Goal: Task Accomplishment & Management: Complete application form

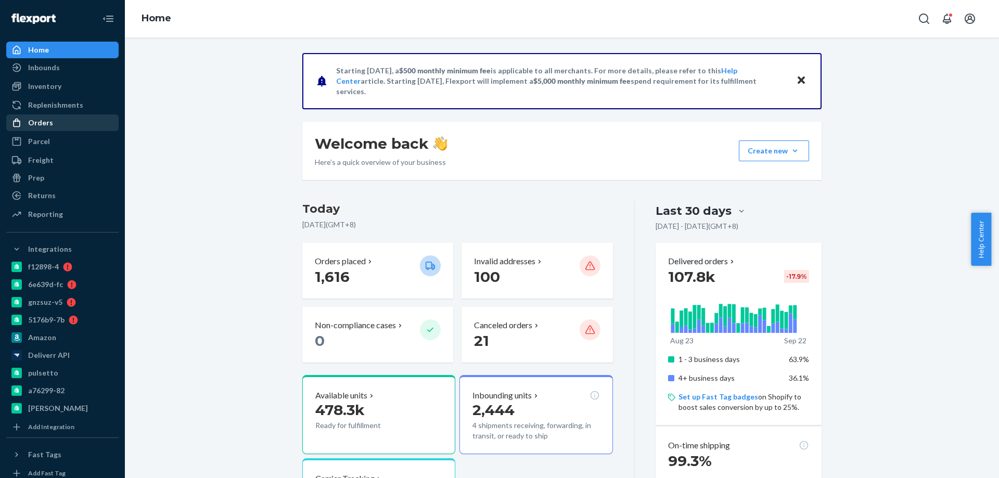
click at [45, 120] on div "Orders" at bounding box center [40, 123] width 25 height 10
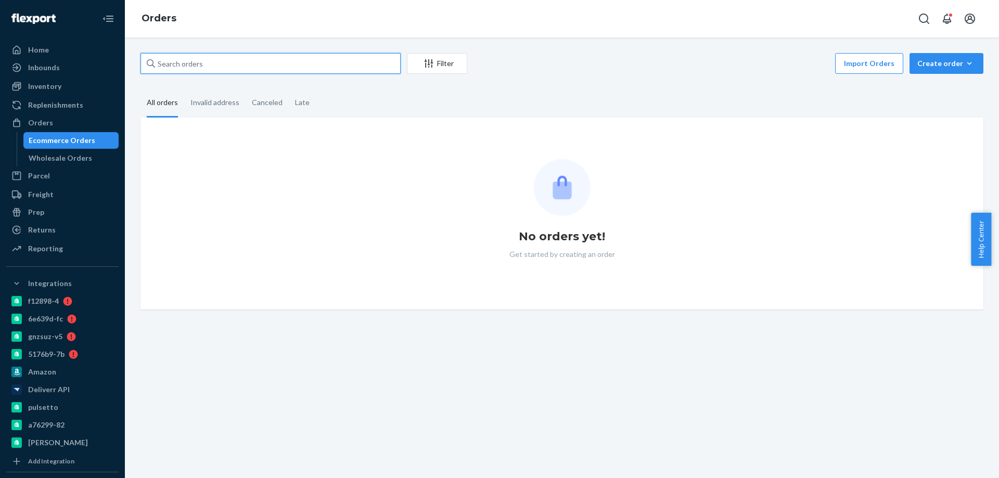
click at [190, 67] on input "text" at bounding box center [271, 63] width 260 height 21
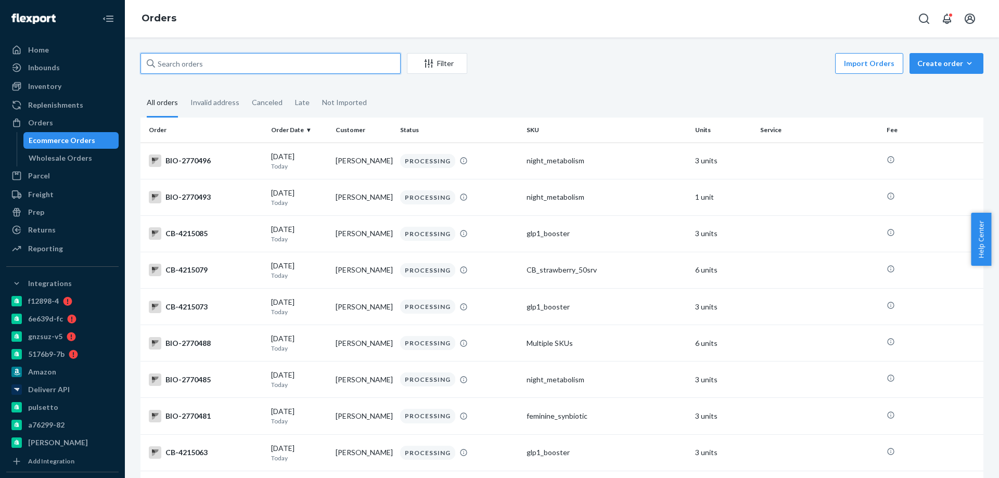
paste input "2727539"
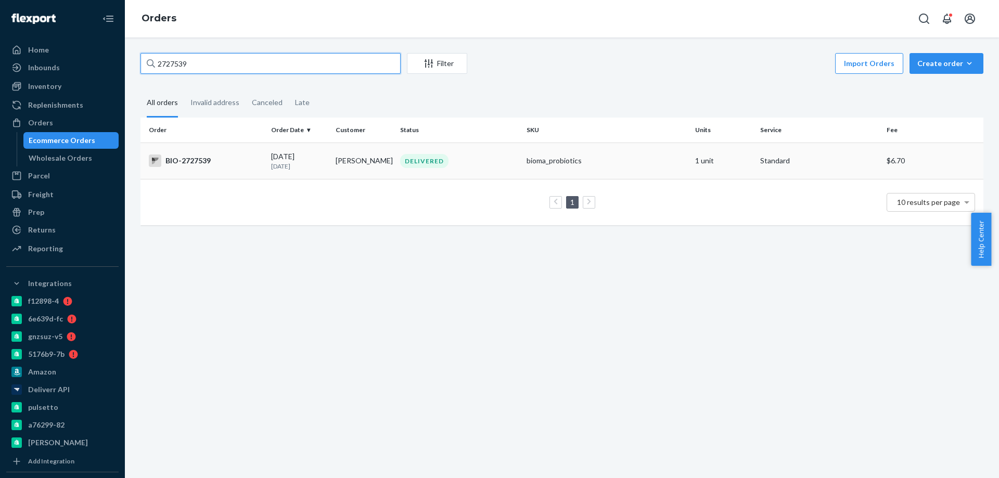
type input "2727539"
click at [233, 160] on div "BIO-2727539" at bounding box center [206, 161] width 114 height 12
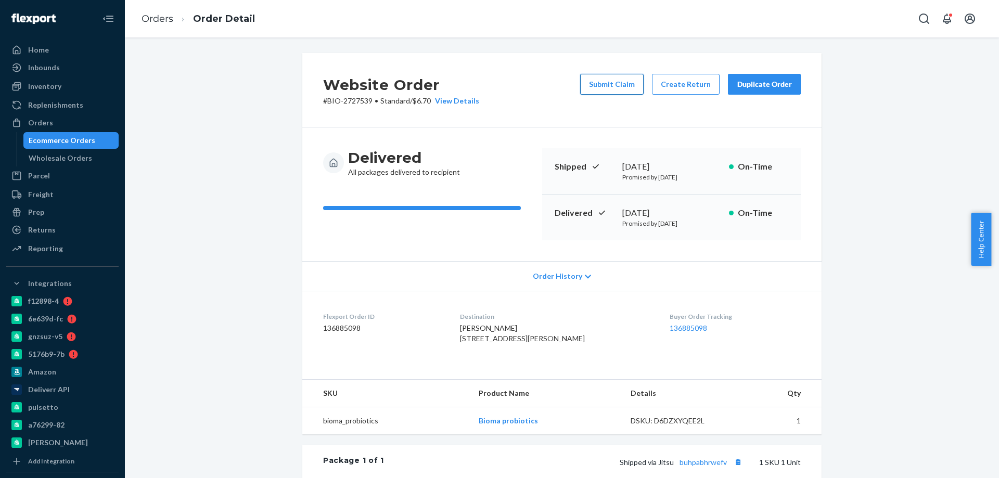
click at [613, 87] on button "Submit Claim" at bounding box center [611, 84] width 63 height 21
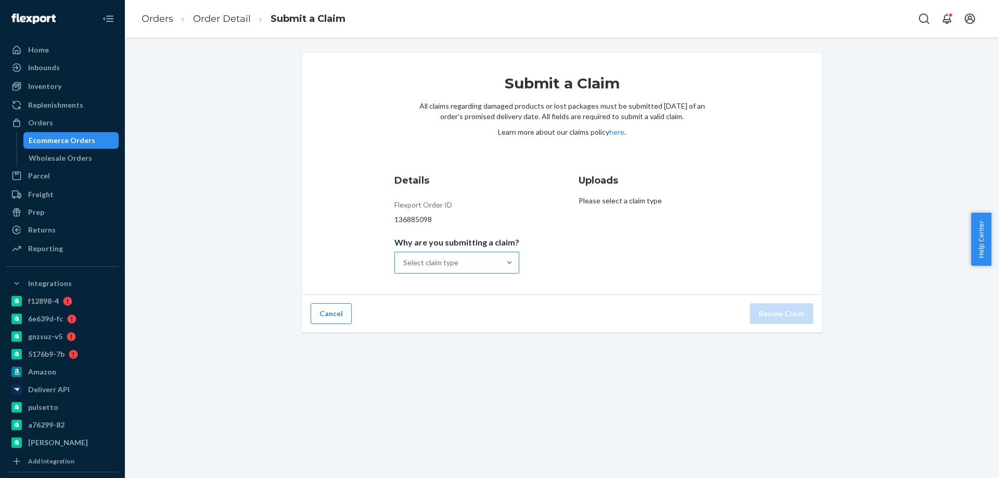
click at [483, 263] on div "Select claim type" at bounding box center [447, 262] width 105 height 21
click at [404, 263] on input "Why are you submitting a claim? Select claim type" at bounding box center [403, 263] width 1 height 10
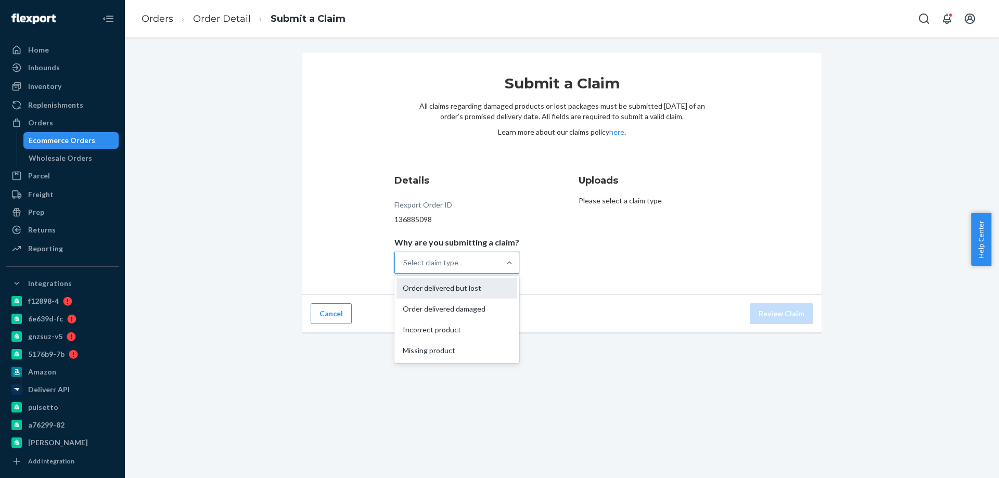
click at [481, 290] on div "Order delivered but lost" at bounding box center [457, 288] width 121 height 21
click at [404, 268] on input "Why are you submitting a claim? option Order delivered but lost focused, 1 of 4…" at bounding box center [403, 263] width 1 height 10
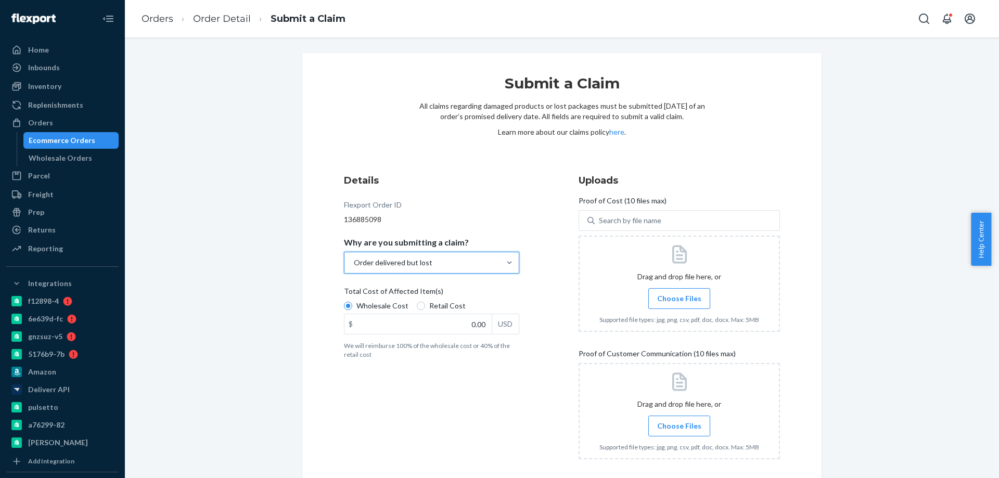
scroll to position [49, 0]
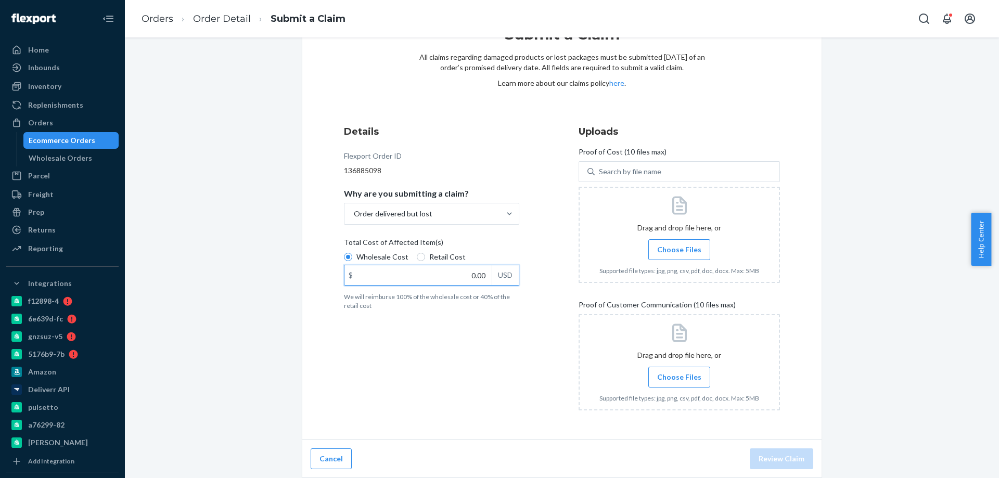
click at [475, 278] on input "0.00" at bounding box center [418, 275] width 147 height 20
type input "23.12"
click at [669, 249] on span "Choose Files" at bounding box center [679, 250] width 44 height 10
click at [679, 249] on input "Choose Files" at bounding box center [679, 249] width 1 height 11
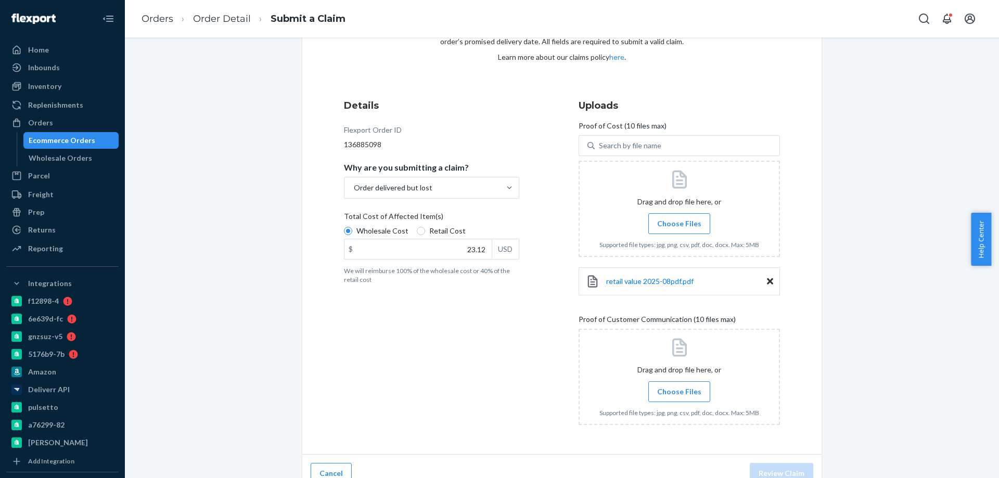
scroll to position [90, 0]
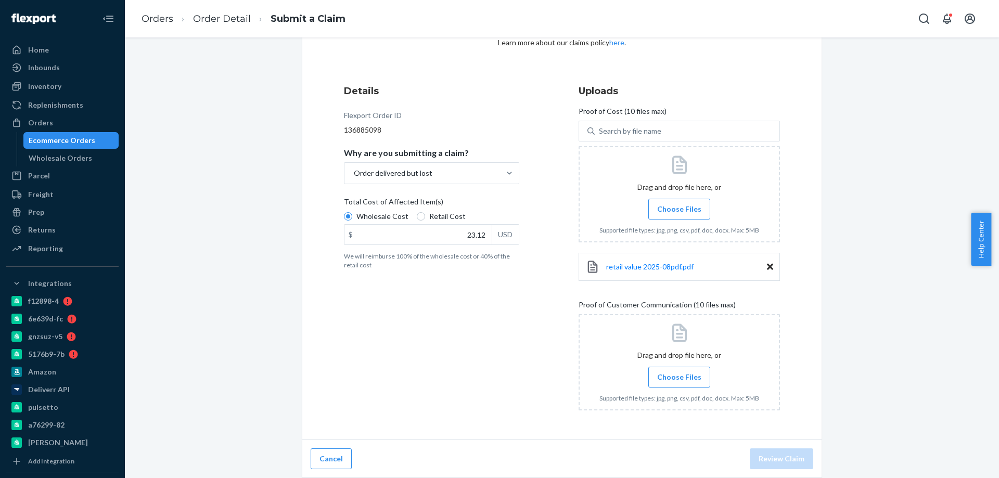
click at [678, 375] on span "Choose Files" at bounding box center [679, 377] width 44 height 10
click at [679, 375] on input "Choose Files" at bounding box center [679, 377] width 1 height 11
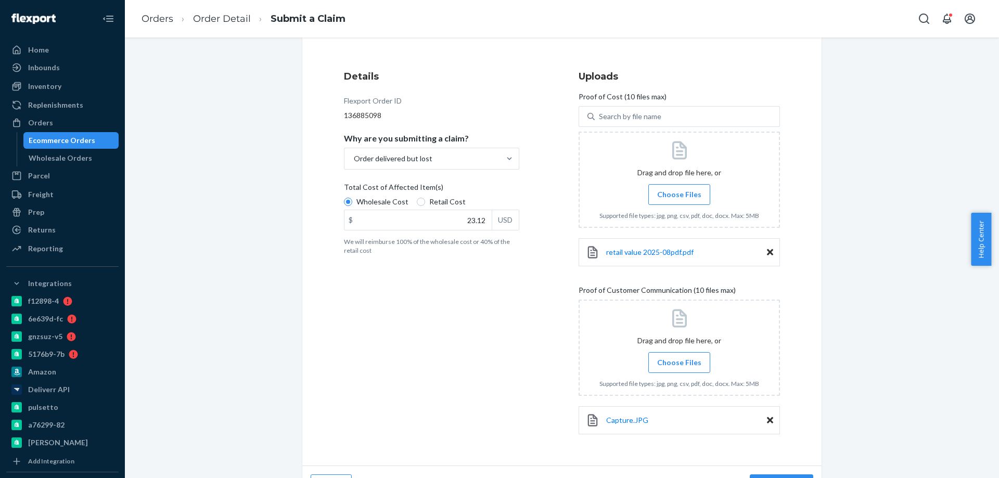
scroll to position [130, 0]
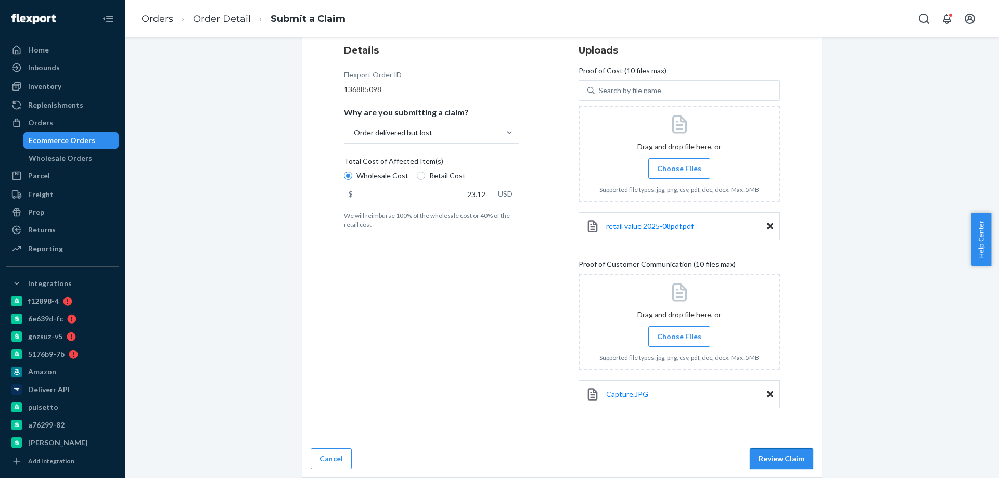
click at [779, 457] on button "Review Claim" at bounding box center [781, 459] width 63 height 21
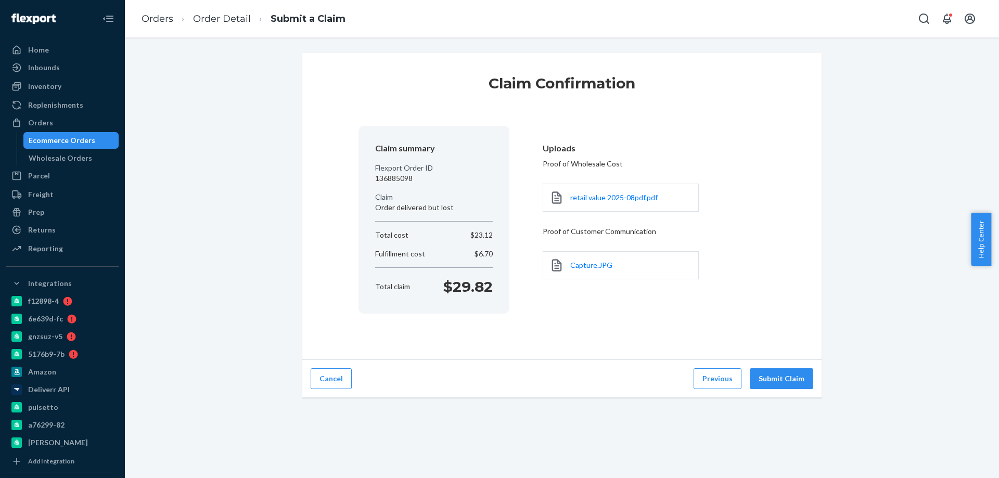
scroll to position [0, 0]
click at [699, 384] on button "Previous" at bounding box center [718, 378] width 48 height 21
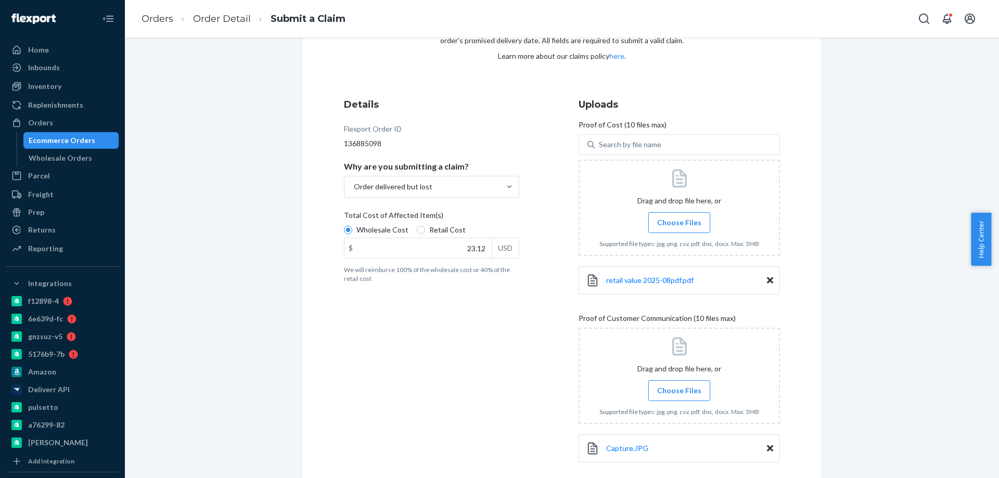
scroll to position [130, 0]
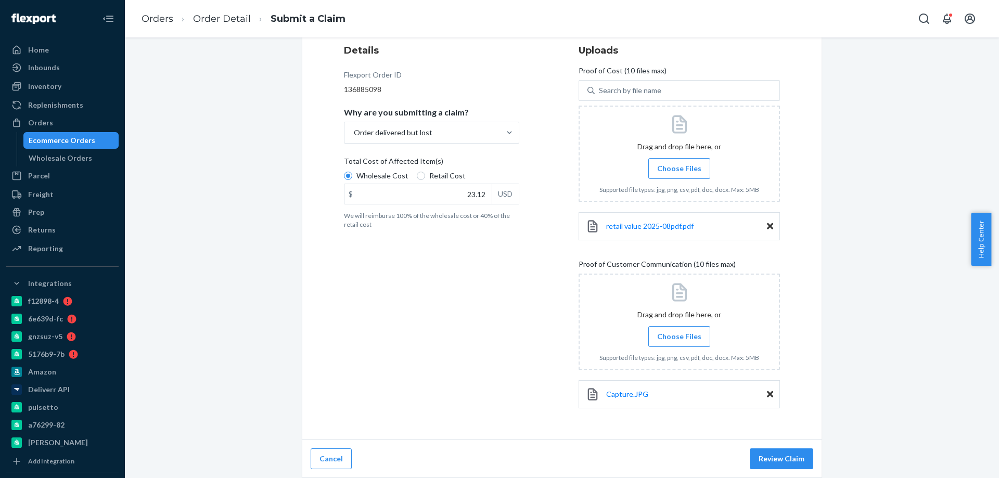
click at [681, 338] on span "Choose Files" at bounding box center [679, 337] width 44 height 10
click at [680, 338] on input "Choose Files" at bounding box center [679, 336] width 1 height 11
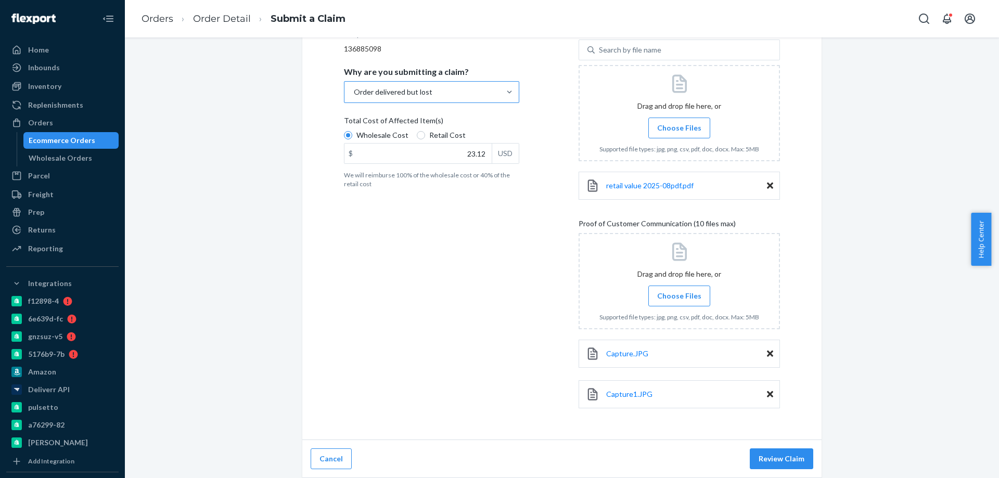
click at [477, 90] on div "Order delivered but lost" at bounding box center [423, 92] width 156 height 21
click at [354, 90] on input "Why are you submitting a claim? Order delivered but lost" at bounding box center [353, 92] width 1 height 10
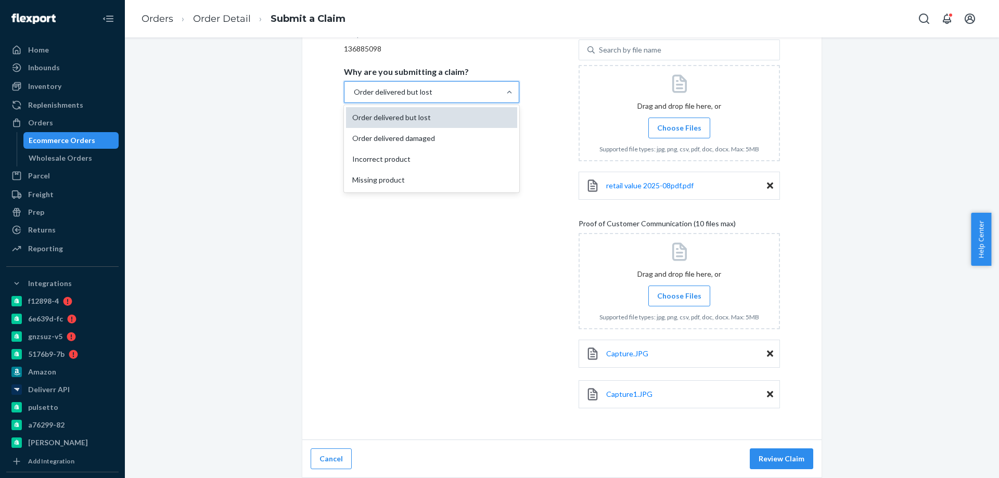
click at [439, 116] on div "Order delivered but lost" at bounding box center [431, 117] width 171 height 21
click at [354, 97] on input "Why are you submitting a claim? option Order delivered but lost focused, 1 of 4…" at bounding box center [353, 92] width 1 height 10
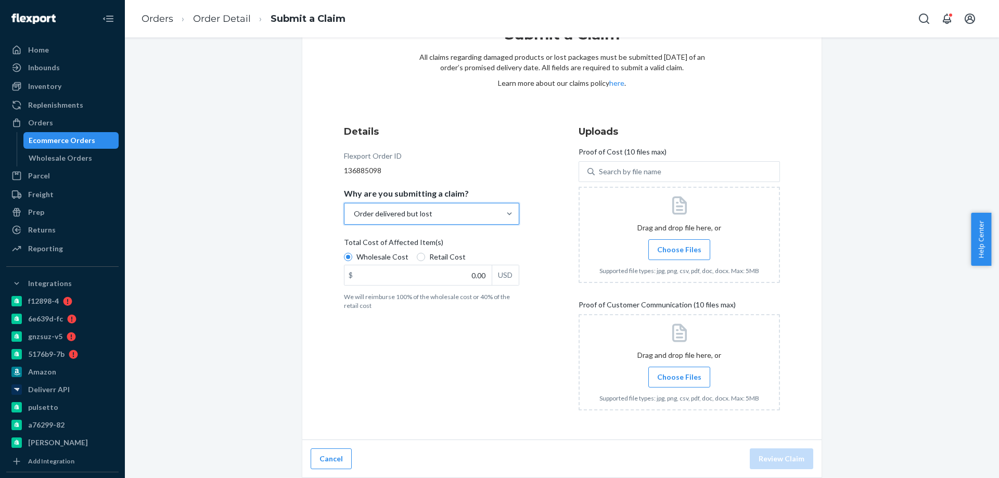
scroll to position [49, 0]
click at [475, 276] on input "0.00" at bounding box center [418, 275] width 147 height 20
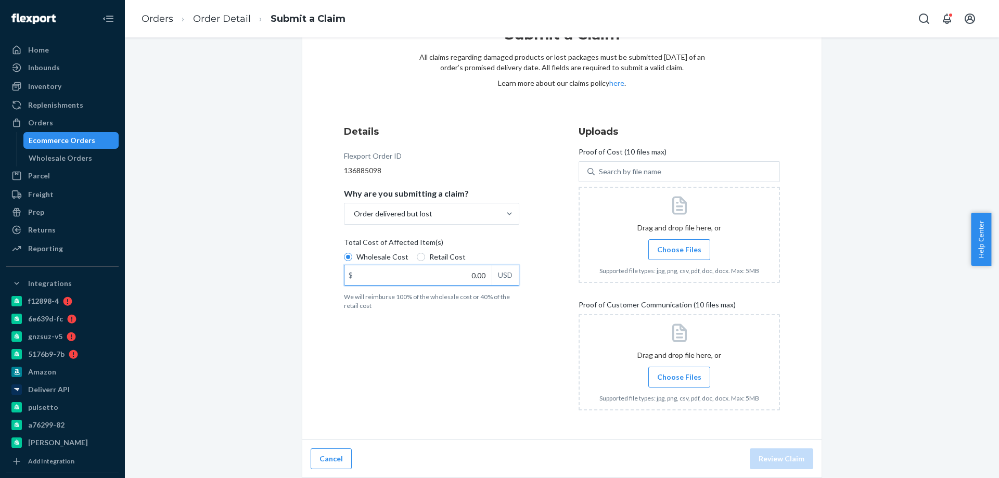
click at [475, 276] on input "0.00" at bounding box center [418, 275] width 147 height 20
click at [475, 281] on input "23.00" at bounding box center [418, 275] width 147 height 20
type input "2.00"
type input "23.12"
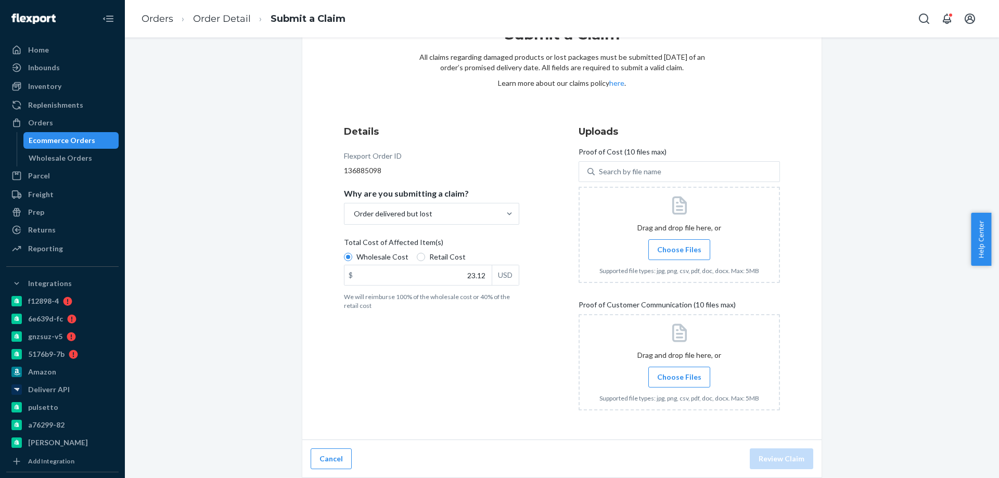
click at [683, 254] on span "Choose Files" at bounding box center [679, 250] width 44 height 10
click at [680, 254] on input "Choose Files" at bounding box center [679, 249] width 1 height 11
click at [679, 380] on span "Choose Files" at bounding box center [679, 377] width 44 height 10
click at [679, 380] on input "Choose Files" at bounding box center [679, 377] width 1 height 11
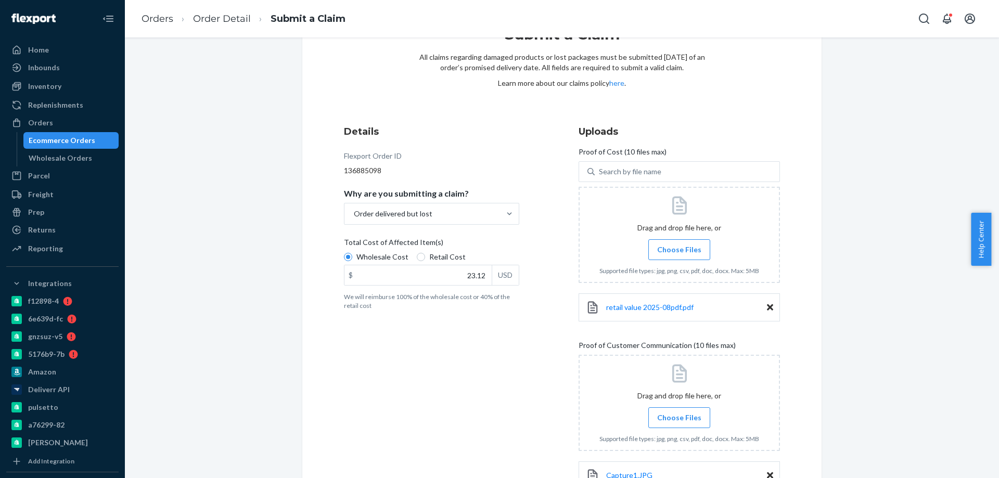
scroll to position [130, 0]
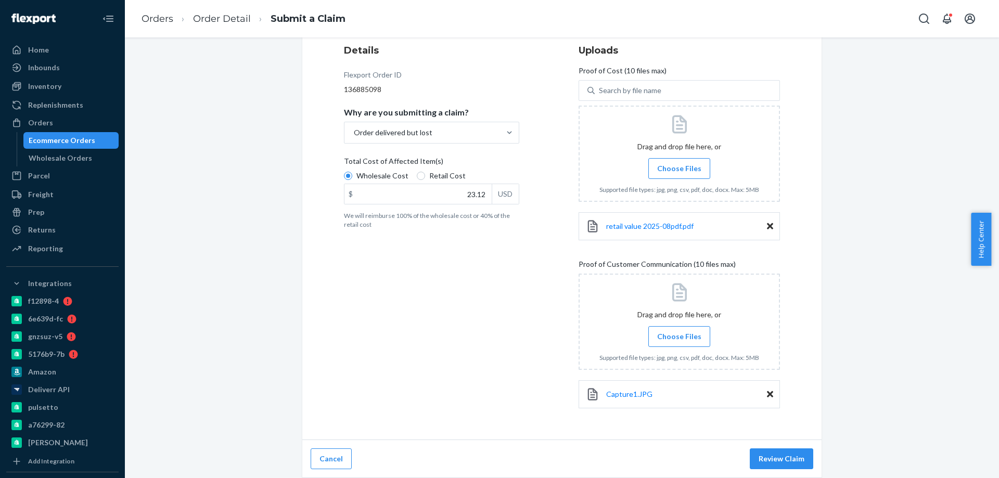
click at [681, 341] on span "Choose Files" at bounding box center [679, 337] width 44 height 10
click at [680, 341] on input "Choose Files" at bounding box center [679, 336] width 1 height 11
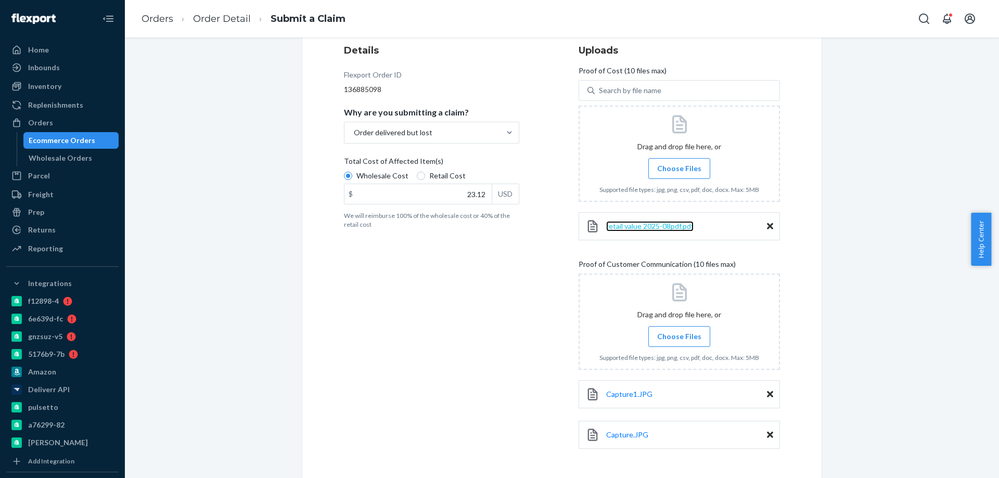
click at [645, 225] on span "retail value 2025-08pdf.pdf" at bounding box center [649, 226] width 87 height 9
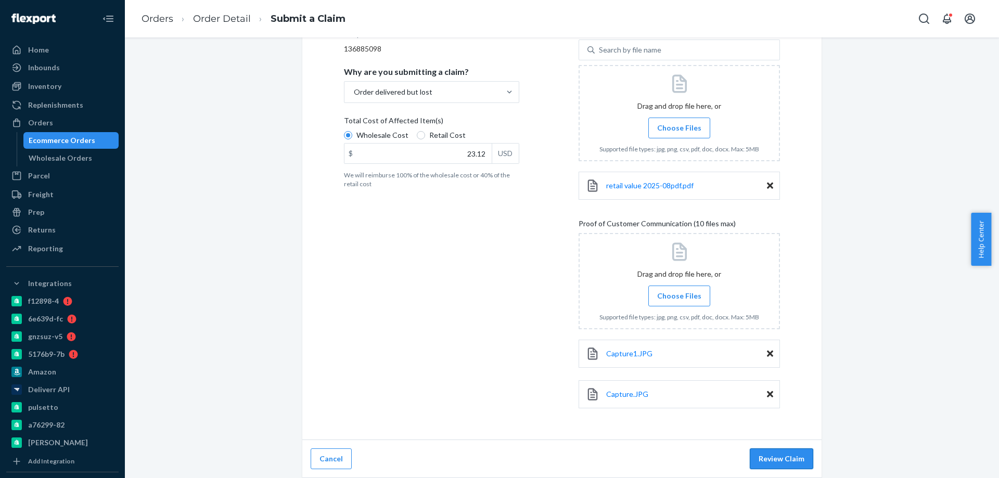
click at [785, 463] on button "Review Claim" at bounding box center [781, 459] width 63 height 21
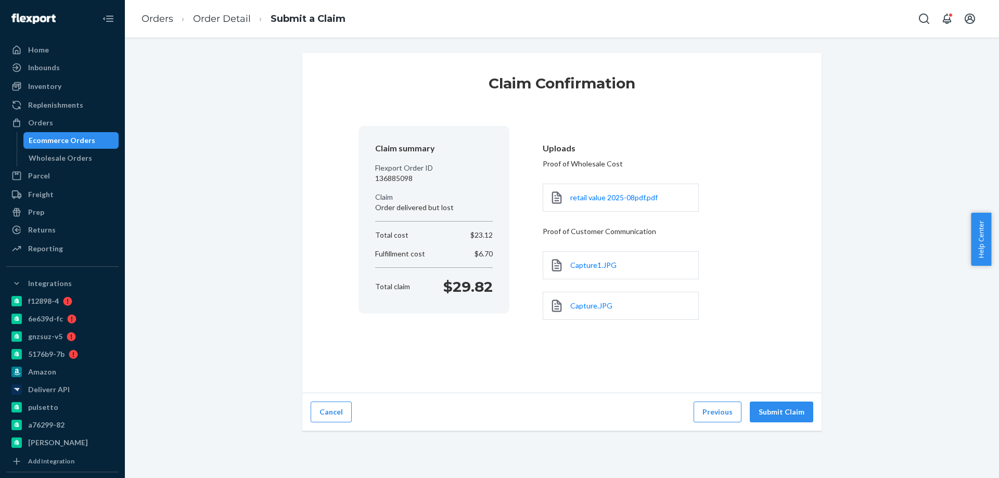
scroll to position [0, 0]
click at [790, 416] on button "Submit Claim" at bounding box center [781, 412] width 63 height 21
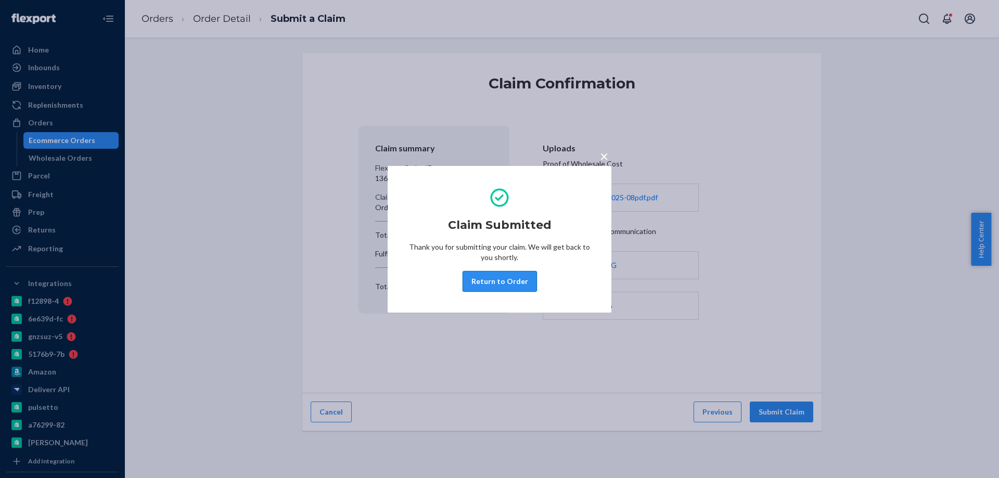
click at [495, 278] on button "Return to Order" at bounding box center [500, 281] width 74 height 21
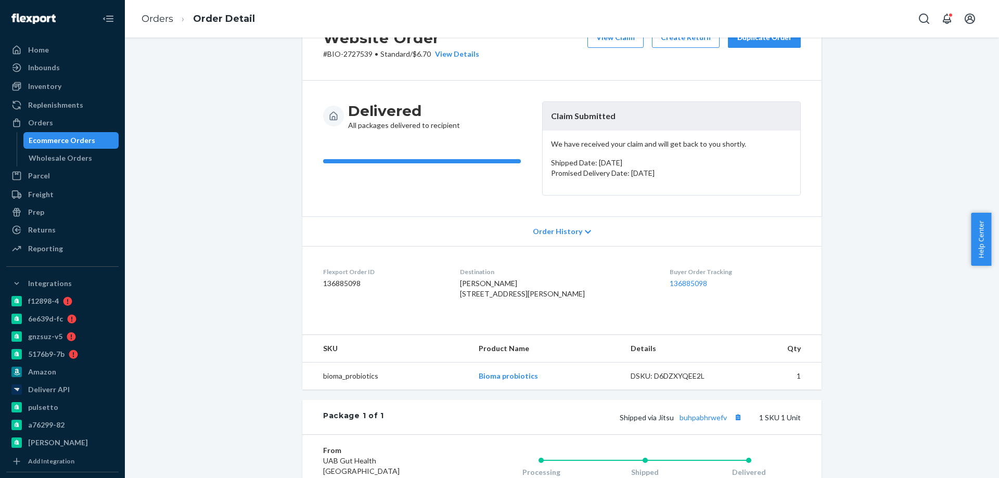
scroll to position [156, 0]
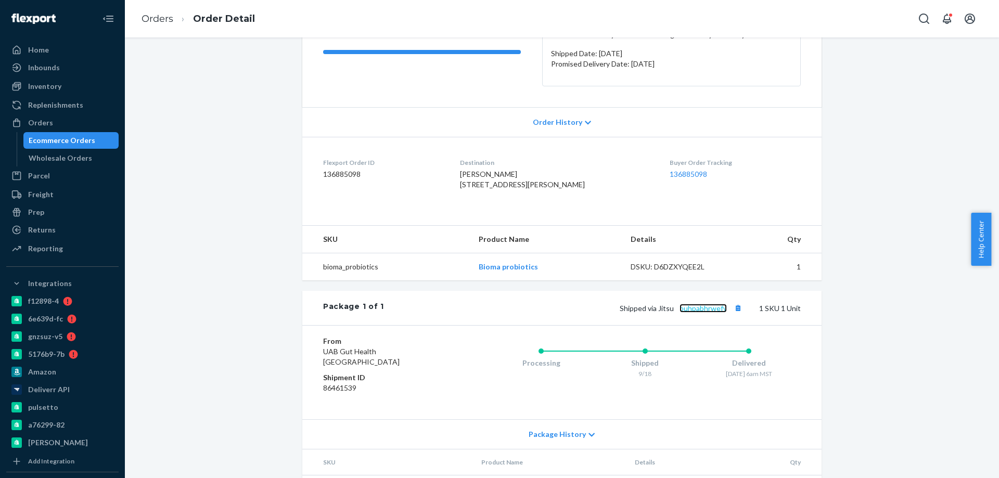
click at [698, 313] on link "buhpabhrwefv" at bounding box center [703, 308] width 47 height 9
click at [154, 20] on link "Orders" at bounding box center [158, 18] width 32 height 11
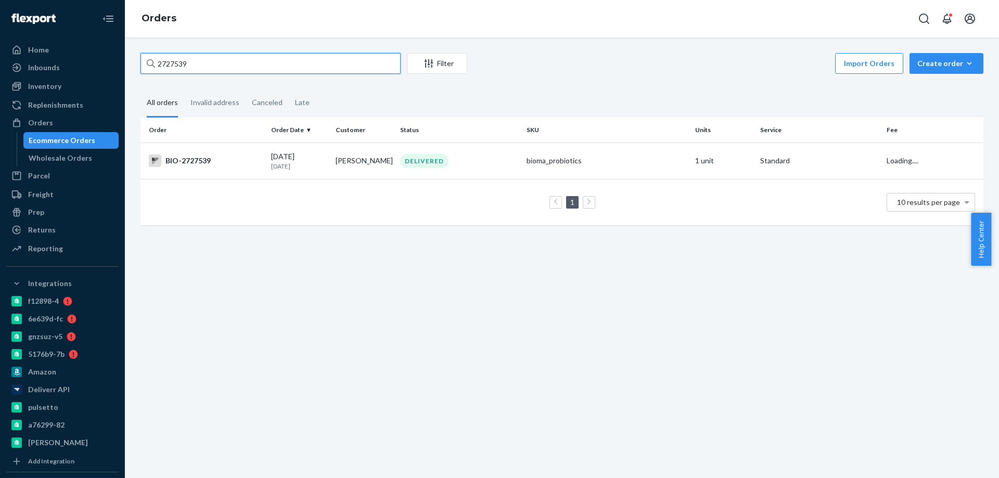
click at [184, 62] on input "2727539" at bounding box center [271, 63] width 260 height 21
paste input "39635"
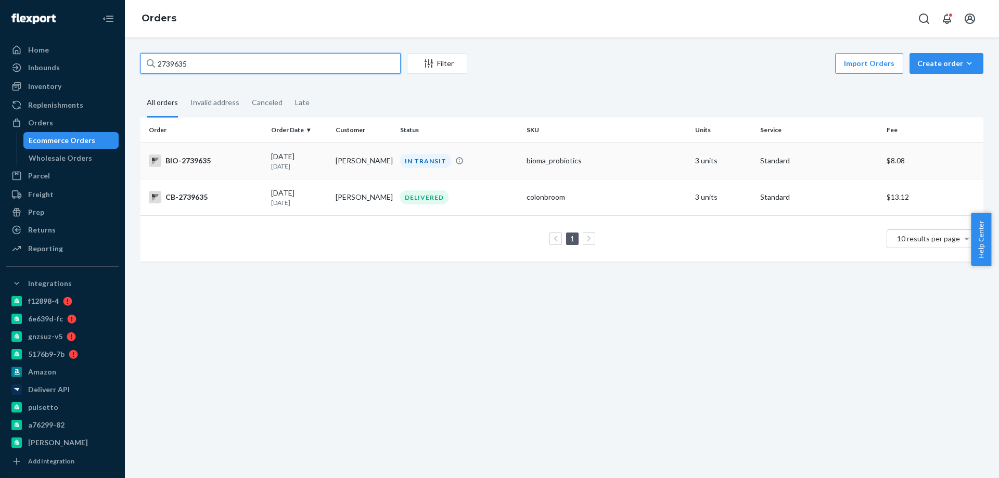
type input "2739635"
click at [244, 164] on div "BIO-2739635" at bounding box center [206, 161] width 114 height 12
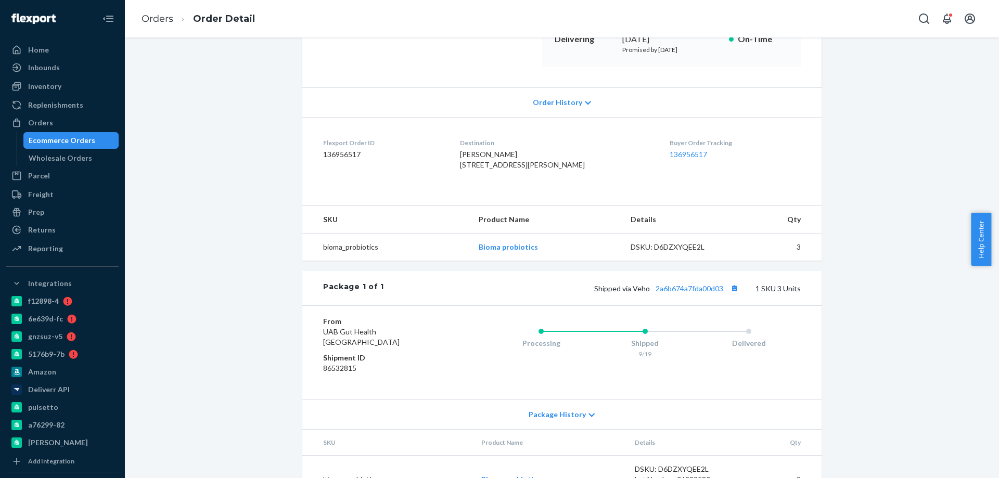
scroll to position [208, 0]
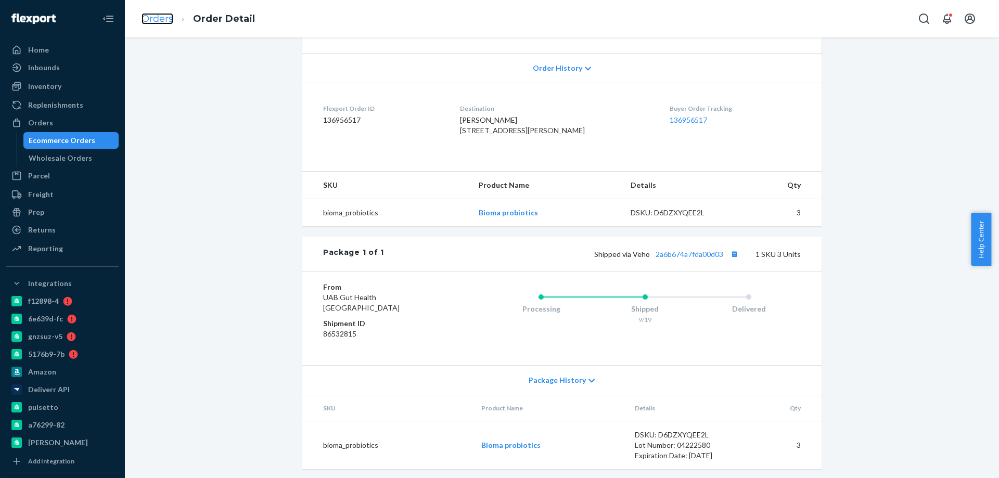
click at [156, 21] on link "Orders" at bounding box center [158, 18] width 32 height 11
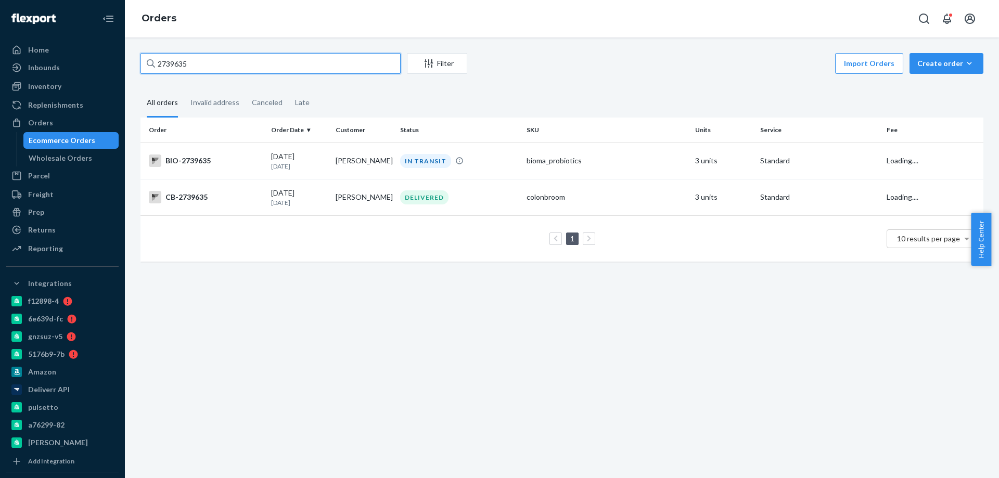
click at [204, 67] on input "2739635" at bounding box center [271, 63] width 260 height 21
paste input "21656"
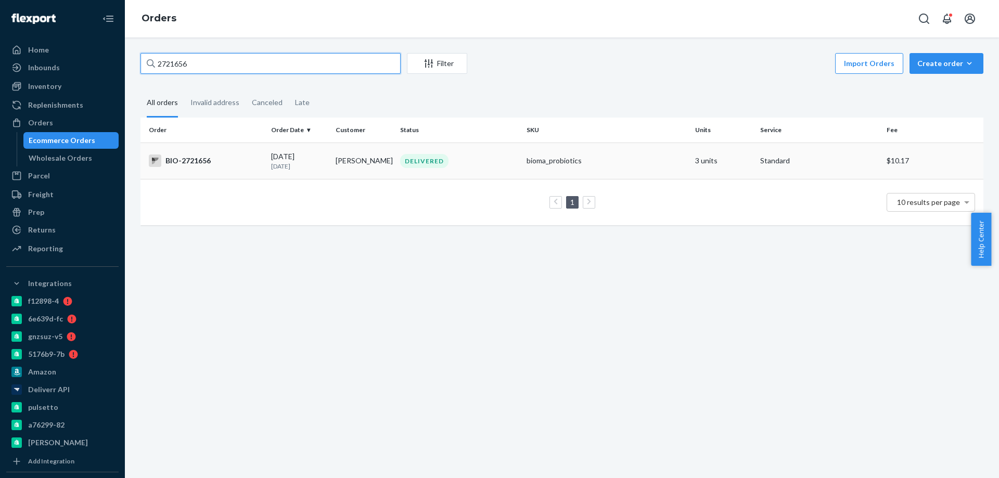
type input "2721656"
click at [322, 165] on p "[DATE]" at bounding box center [299, 166] width 56 height 9
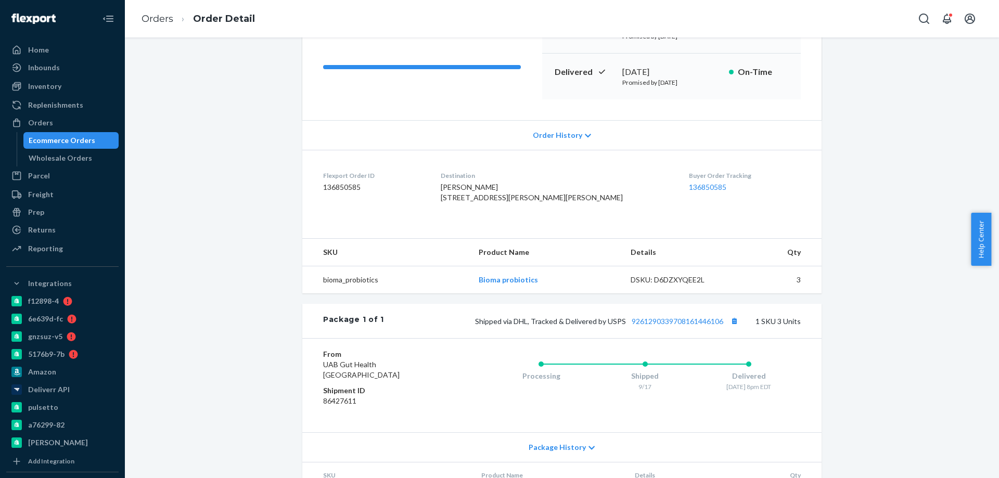
scroll to position [156, 0]
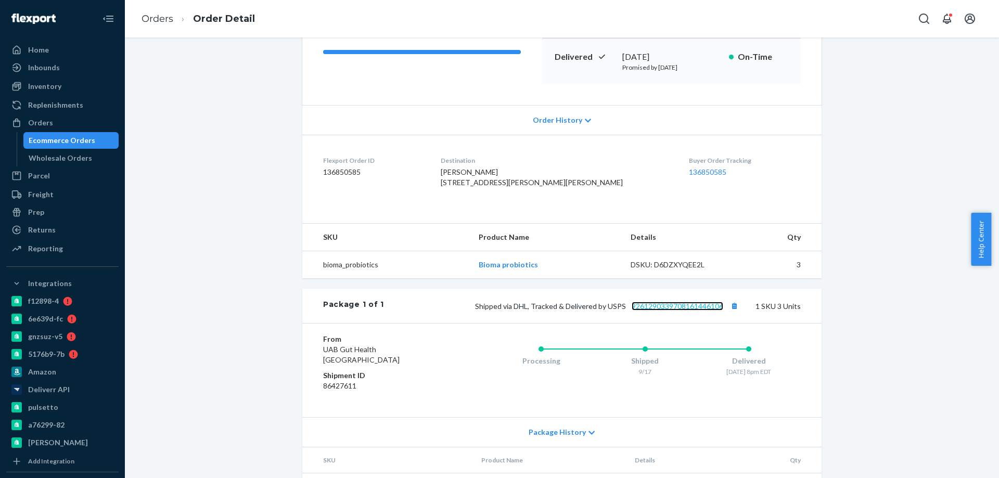
click at [702, 311] on link "9261290339708161446106" at bounding box center [678, 306] width 92 height 9
